Goal: Task Accomplishment & Management: Use online tool/utility

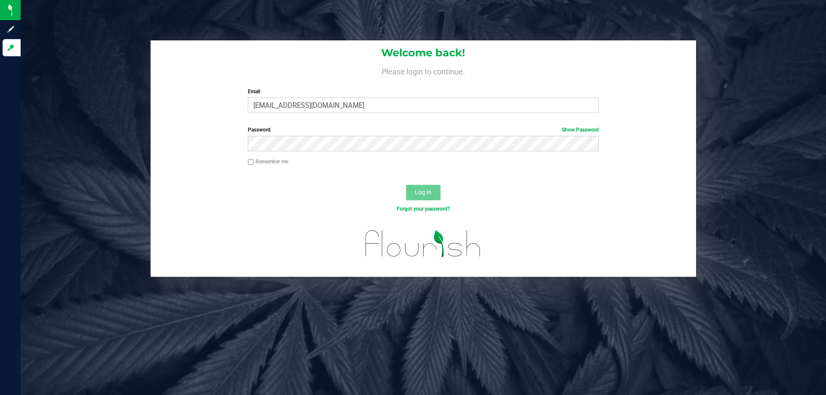
type input "[EMAIL_ADDRESS][DOMAIN_NAME]"
click at [406, 185] on button "Log In" at bounding box center [423, 192] width 34 height 15
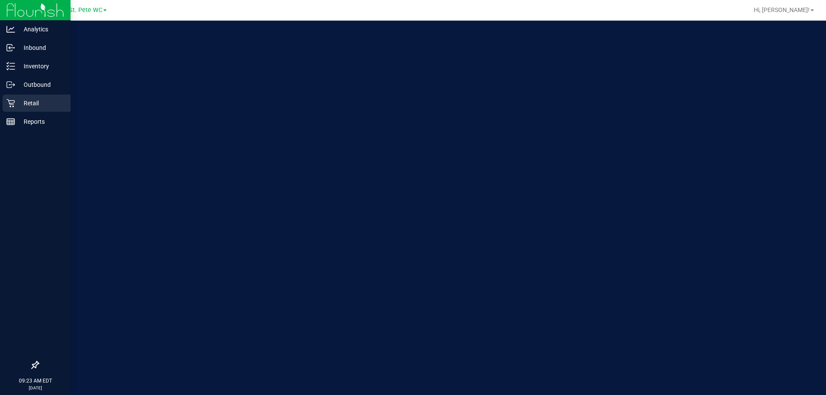
click at [6, 102] on icon at bounding box center [10, 103] width 9 height 9
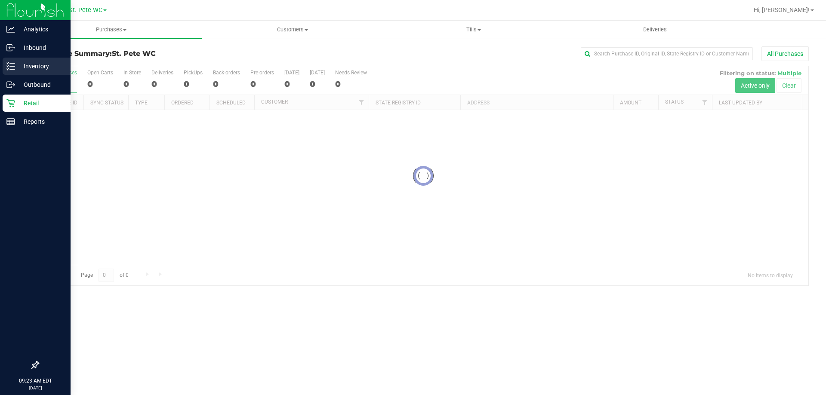
click at [15, 66] on p "Inventory" at bounding box center [41, 66] width 52 height 10
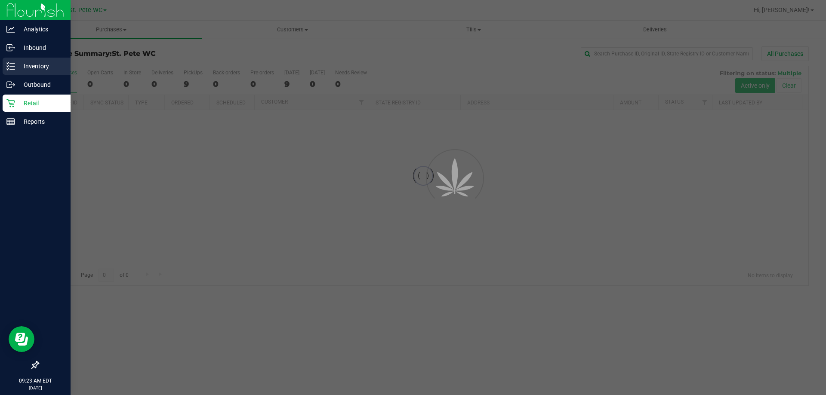
click at [15, 66] on p "Inventory" at bounding box center [41, 66] width 52 height 10
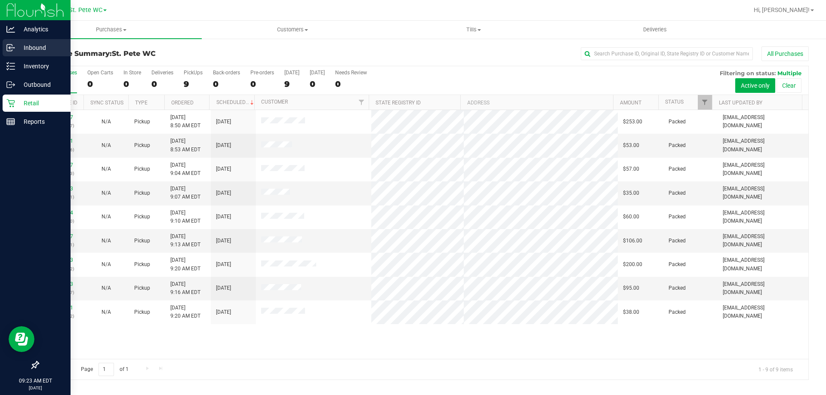
click at [6, 57] on link "Inbound" at bounding box center [35, 48] width 71 height 18
click at [14, 74] on div "Inventory" at bounding box center [37, 66] width 68 height 17
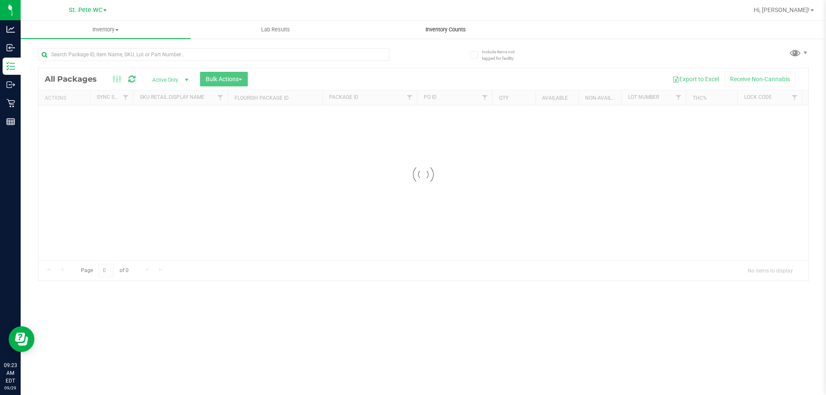
click at [436, 28] on span "Inventory Counts" at bounding box center [446, 30] width 64 height 8
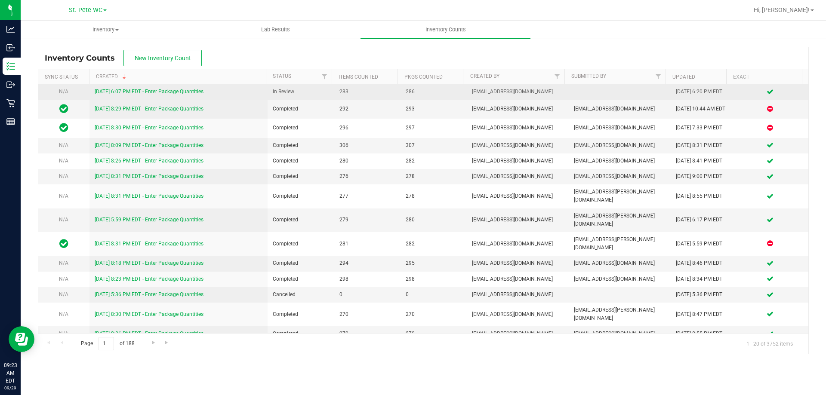
click at [184, 94] on link "[DATE] 6:07 PM EDT - Enter Package Quantities" at bounding box center [149, 92] width 109 height 6
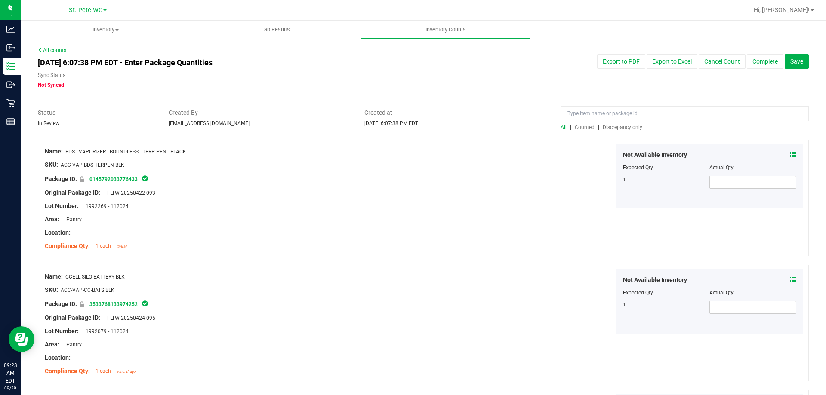
click at [622, 130] on div "All | Counted | Discrepancy only" at bounding box center [684, 127] width 248 height 8
click at [619, 129] on span "Discrepancy only" at bounding box center [622, 127] width 40 height 6
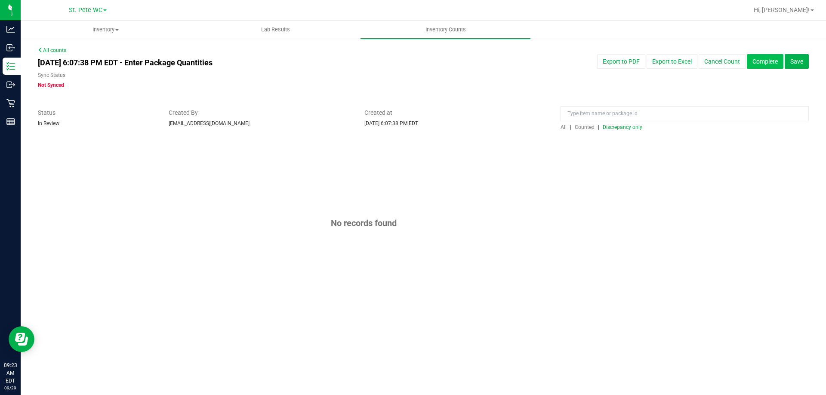
click at [756, 66] on button "Complete" at bounding box center [764, 61] width 37 height 15
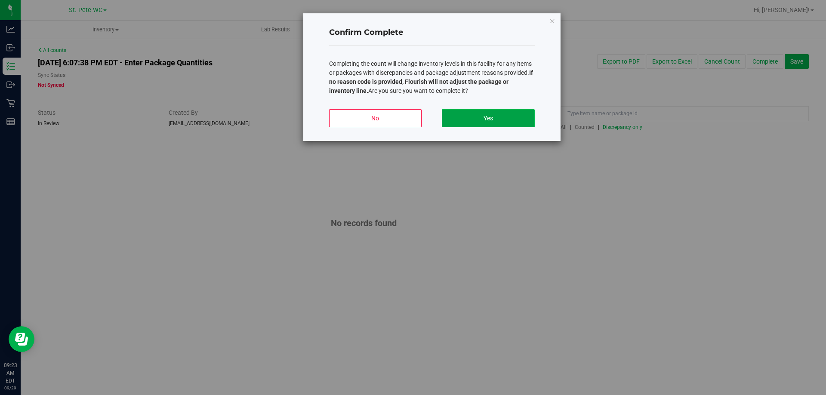
click at [502, 122] on button "Yes" at bounding box center [488, 118] width 92 height 18
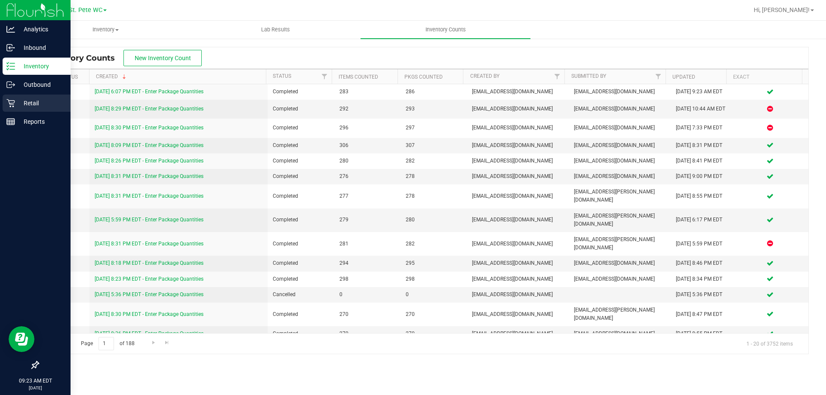
click at [12, 97] on div "Retail" at bounding box center [37, 103] width 68 height 17
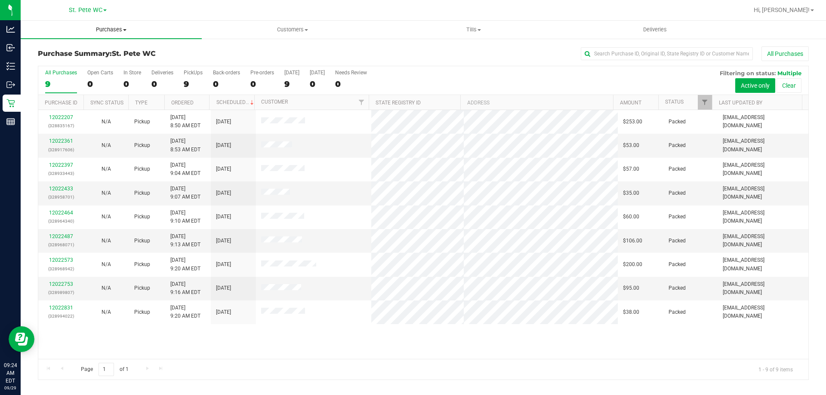
click at [80, 35] on uib-tab-heading "Purchases Summary of purchases Fulfillment All purchases" at bounding box center [111, 30] width 181 height 18
